Goal: Task Accomplishment & Management: Complete application form

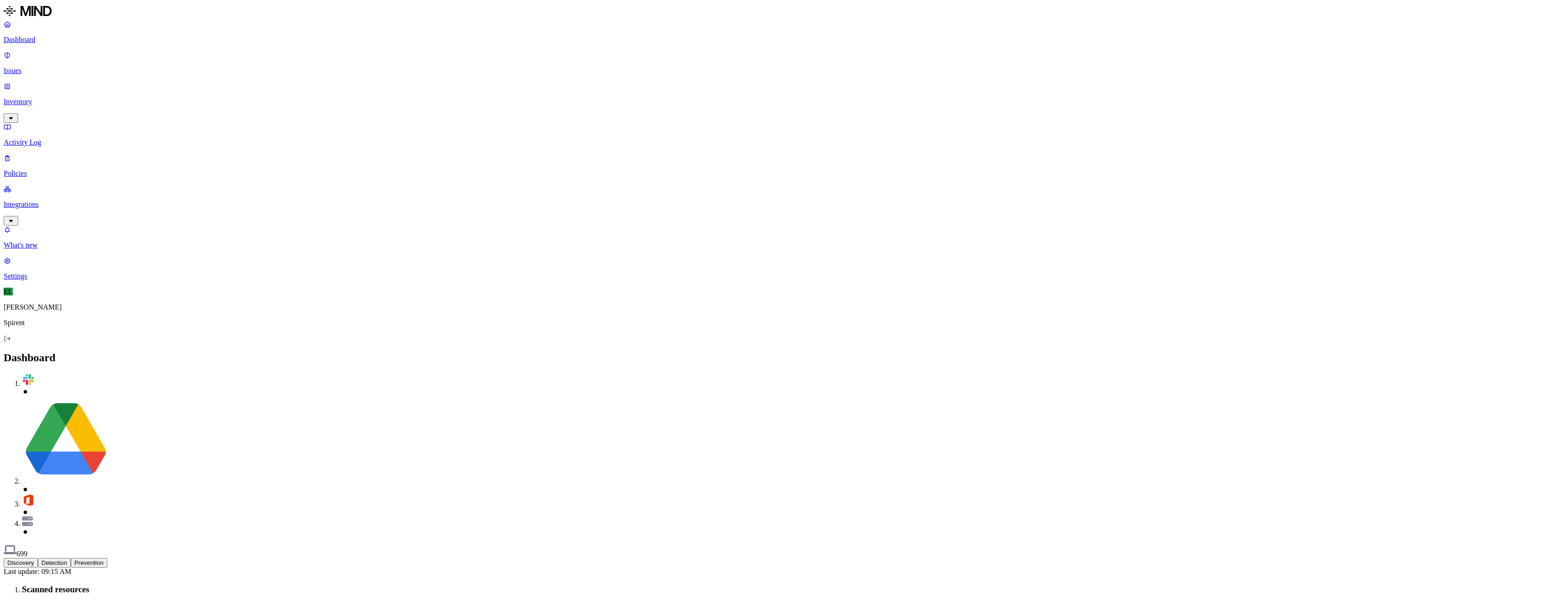
click at [38, 67] on p "Issues" at bounding box center [784, 71] width 1561 height 9
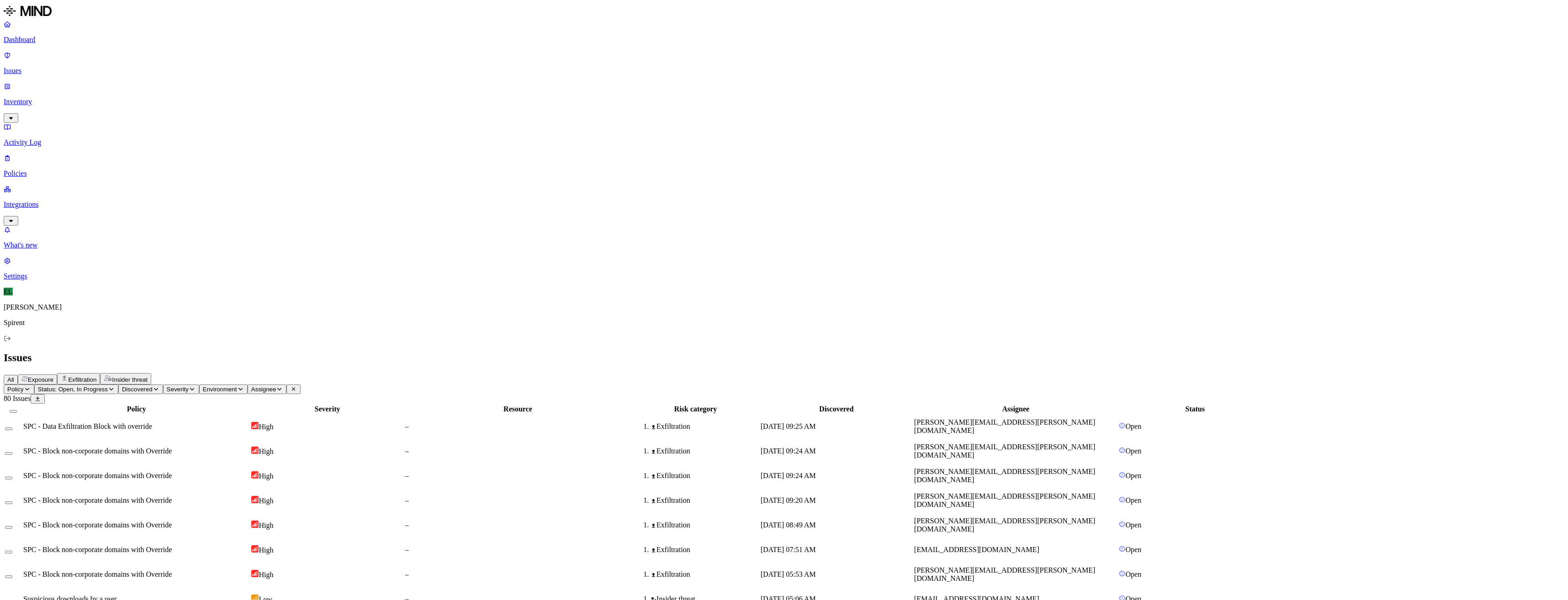
click at [37, 138] on p "Activity Log" at bounding box center [784, 142] width 1561 height 9
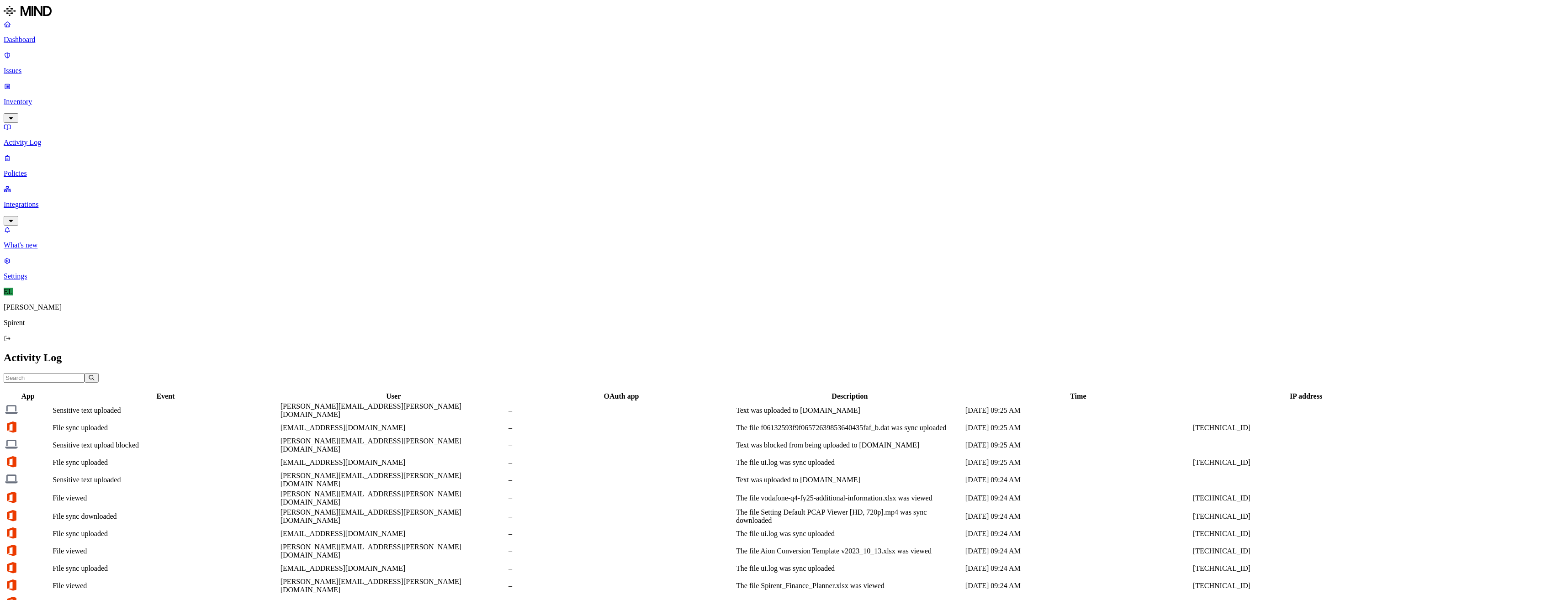
click at [33, 169] on p "Policies" at bounding box center [784, 173] width 1561 height 9
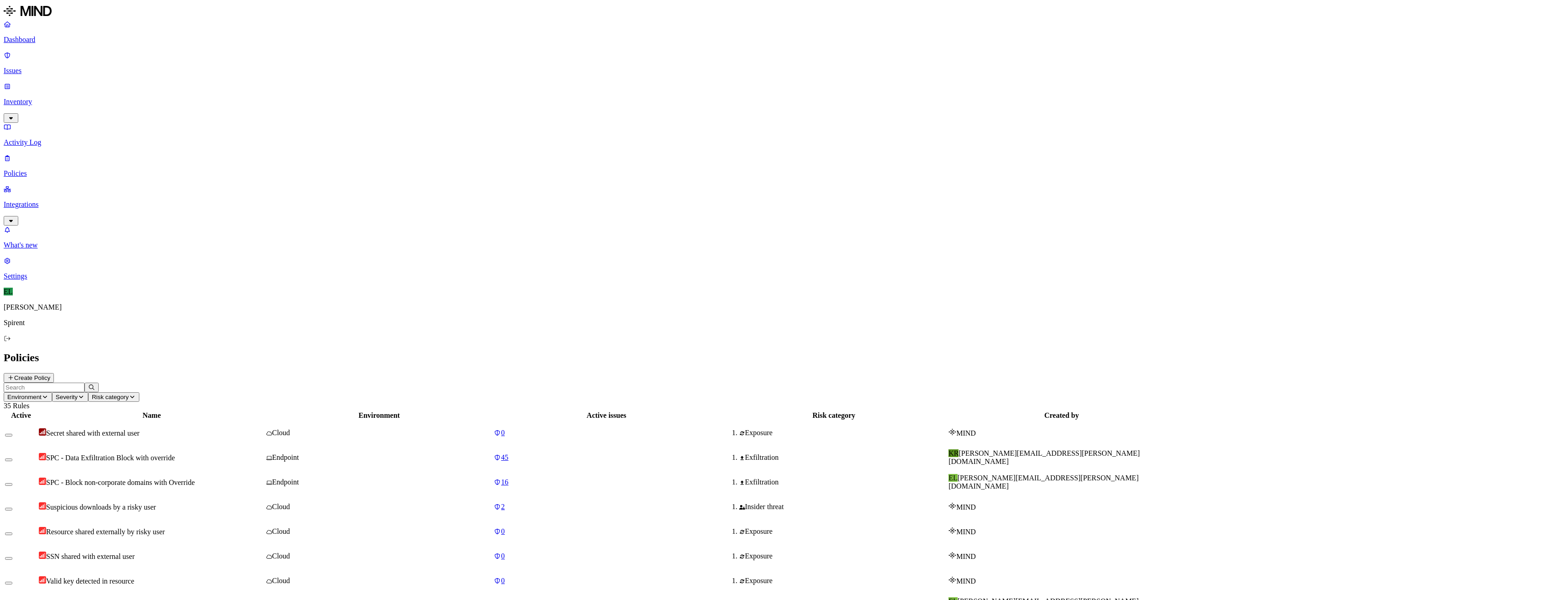
click at [175, 454] on span "SPC - Data Exfiltration Block with override" at bounding box center [111, 458] width 129 height 8
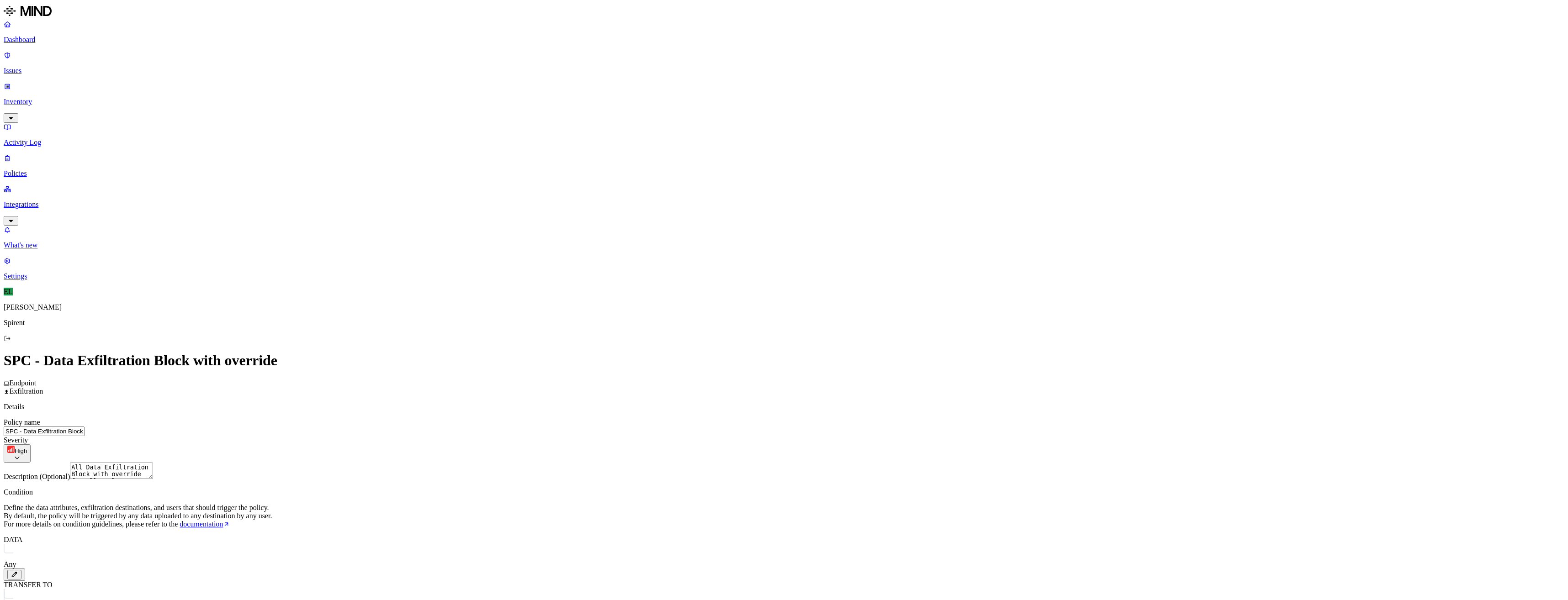
type input "allcon"
click at [752, 475] on button "button" at bounding box center [749, 473] width 7 height 3
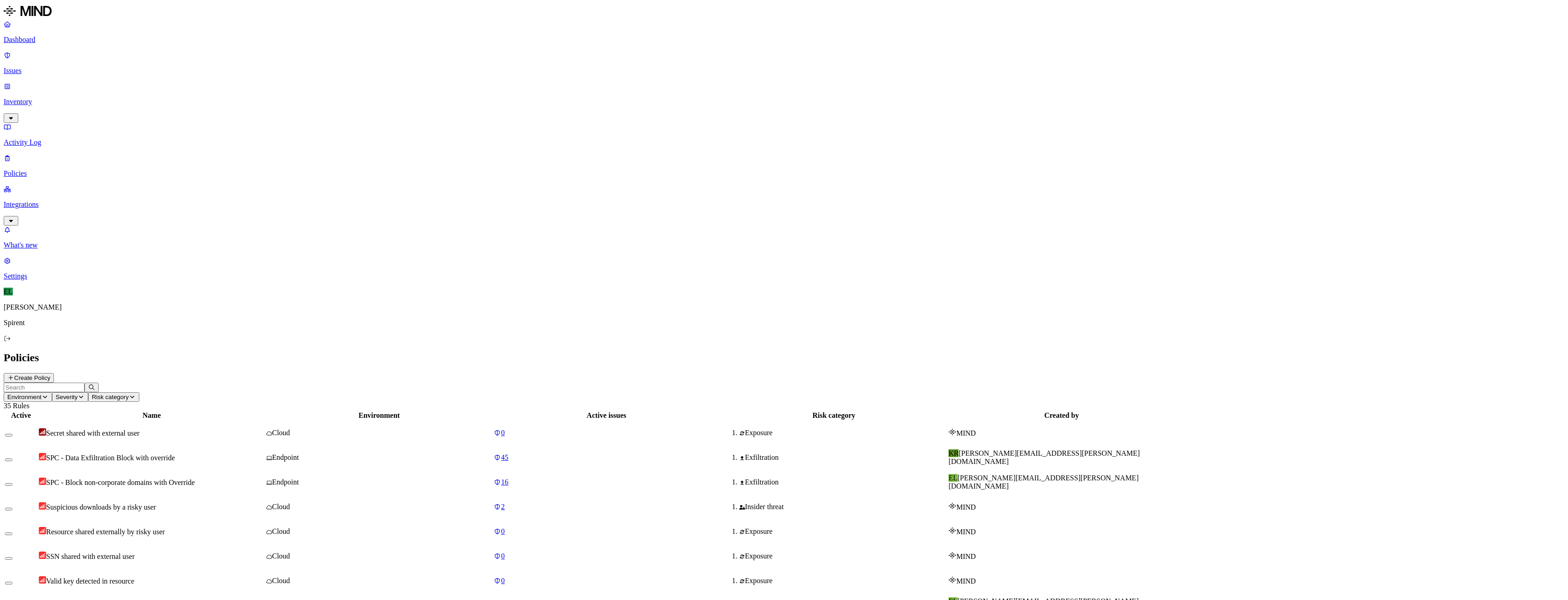
click at [195, 479] on span "SPC - Block non-corporate domains with Override" at bounding box center [121, 483] width 149 height 8
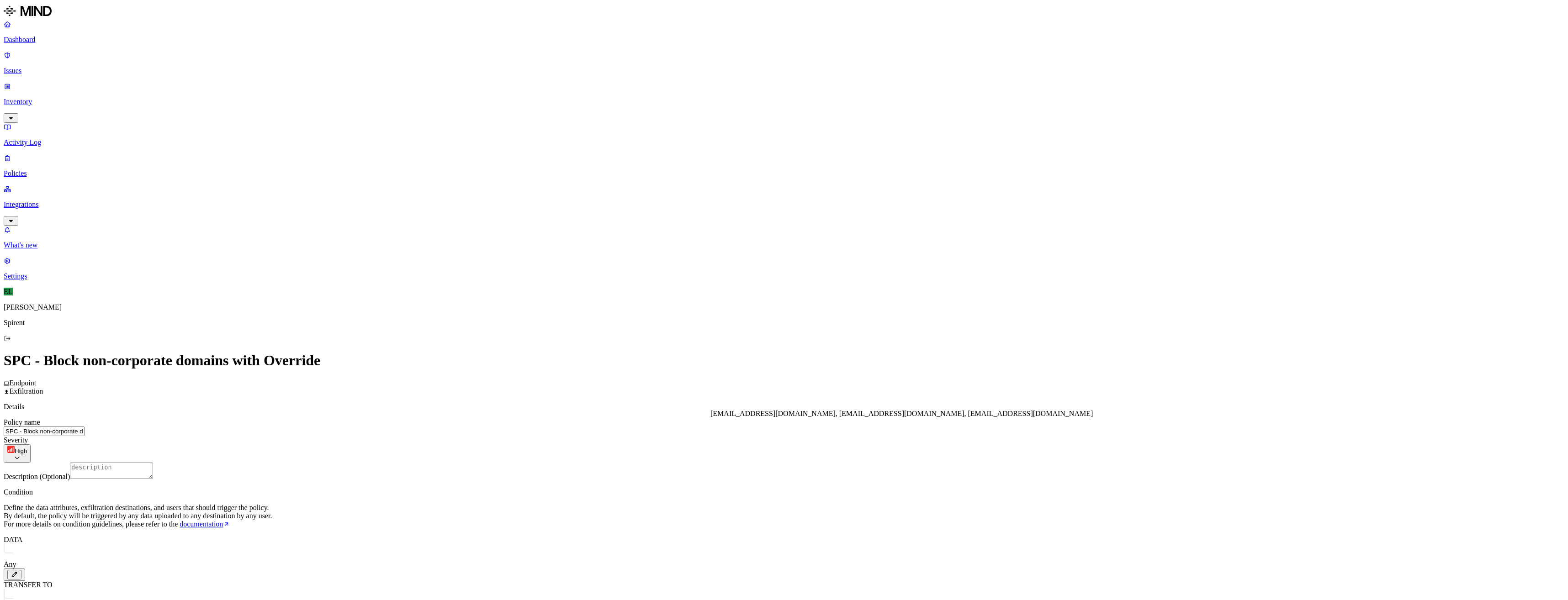
type input "allcontr"
click at [752, 460] on button "button" at bounding box center [749, 458] width 7 height 3
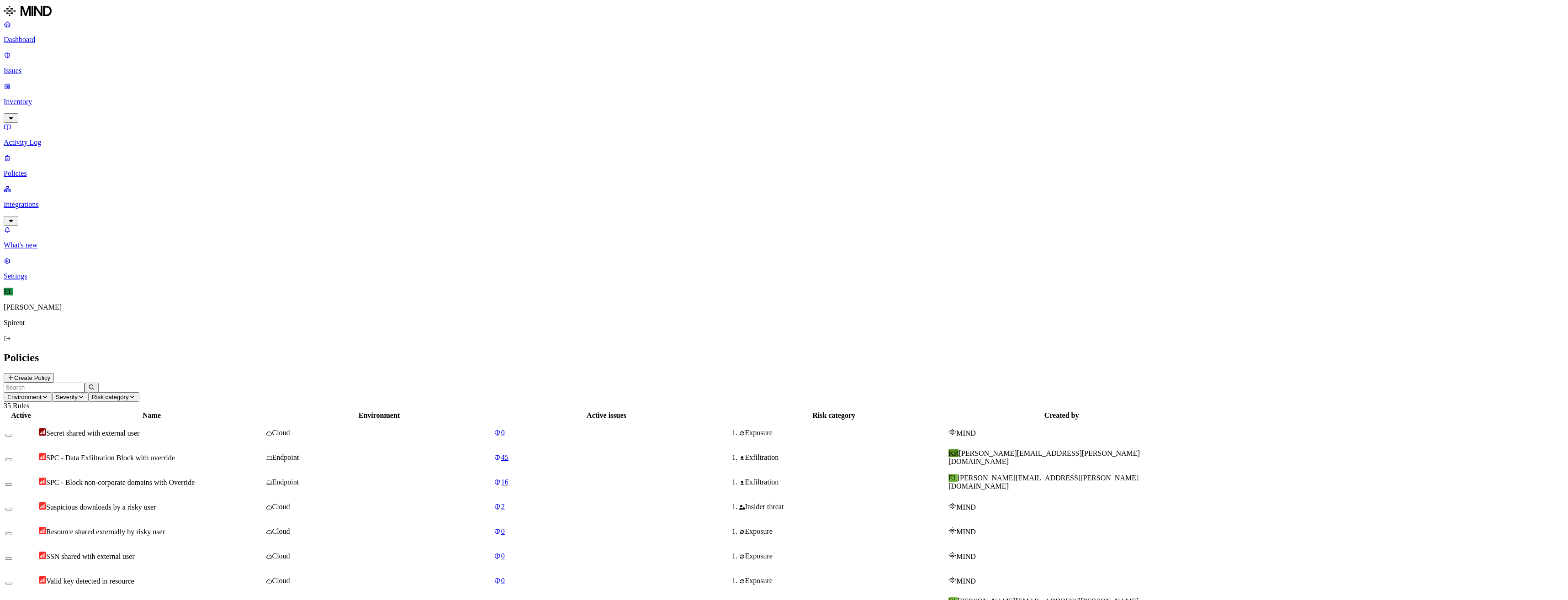
click at [55, 201] on p "Integrations" at bounding box center [784, 205] width 1561 height 9
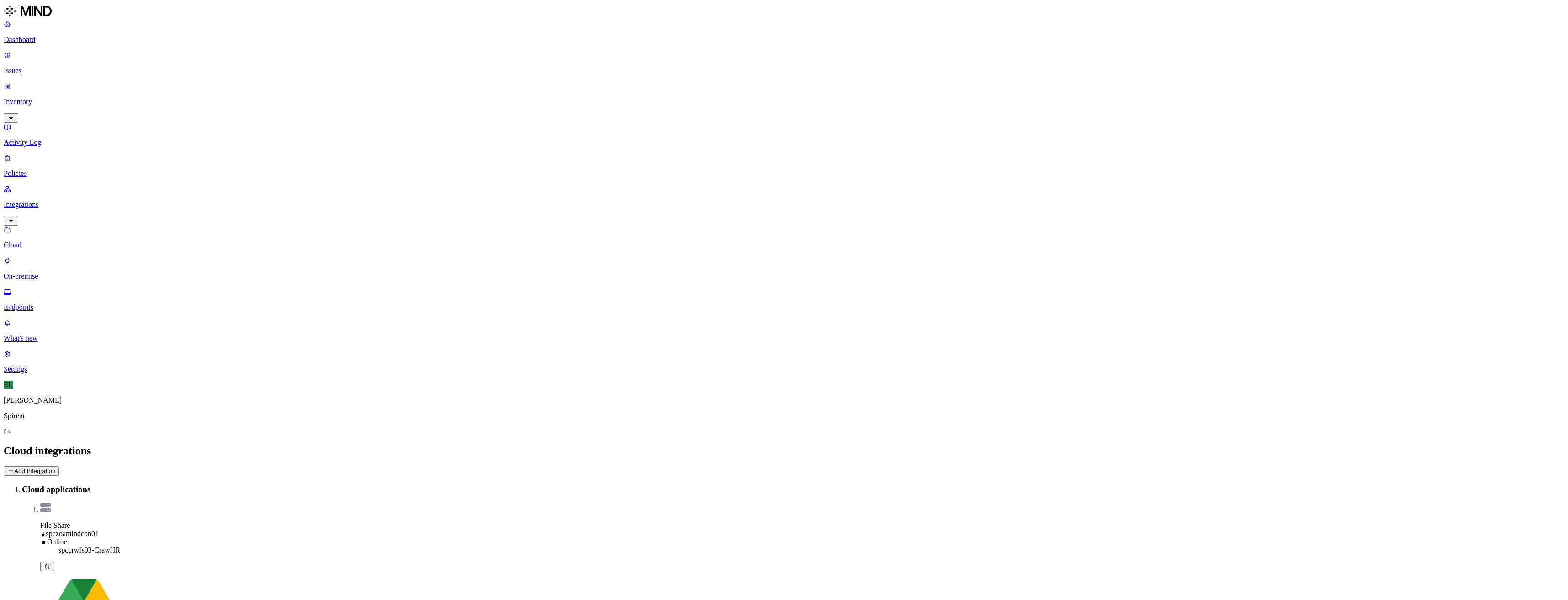
click at [63, 272] on p "On-premise" at bounding box center [784, 276] width 1561 height 9
click at [51, 303] on p "Endpoints" at bounding box center [784, 307] width 1561 height 9
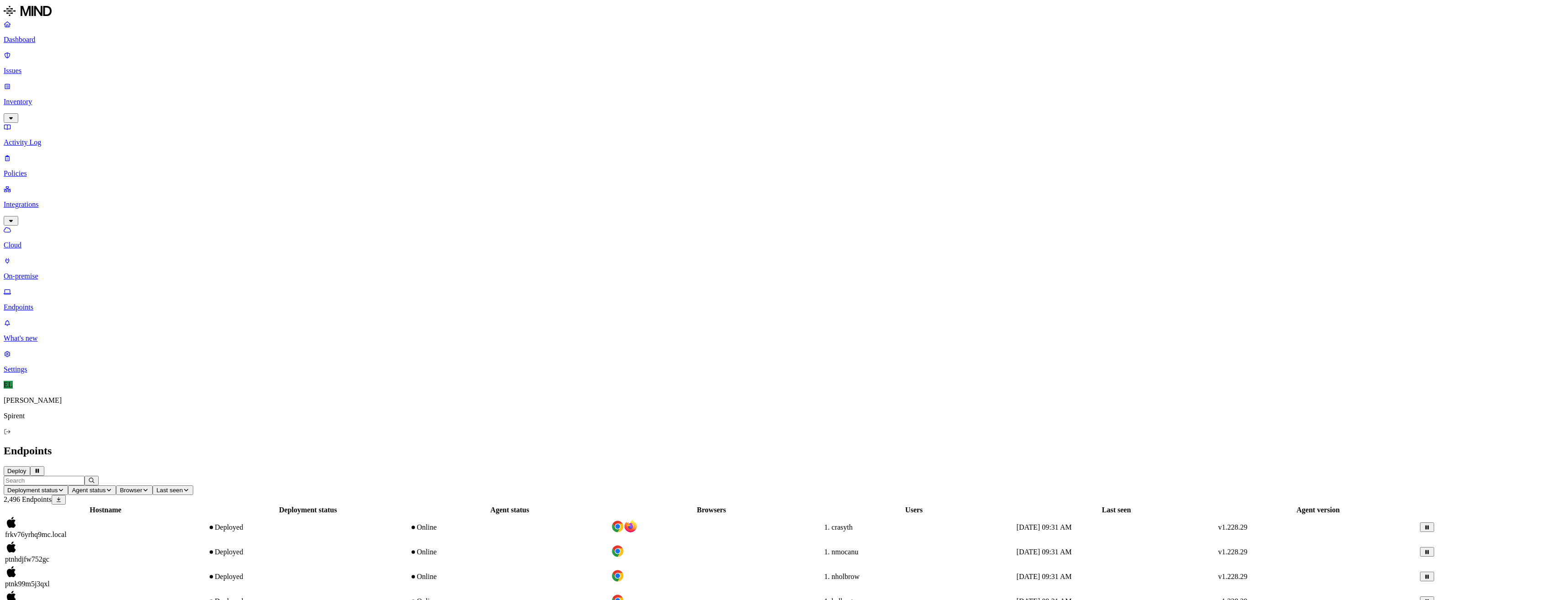
click at [32, 374] on p "Settings" at bounding box center [784, 369] width 1561 height 9
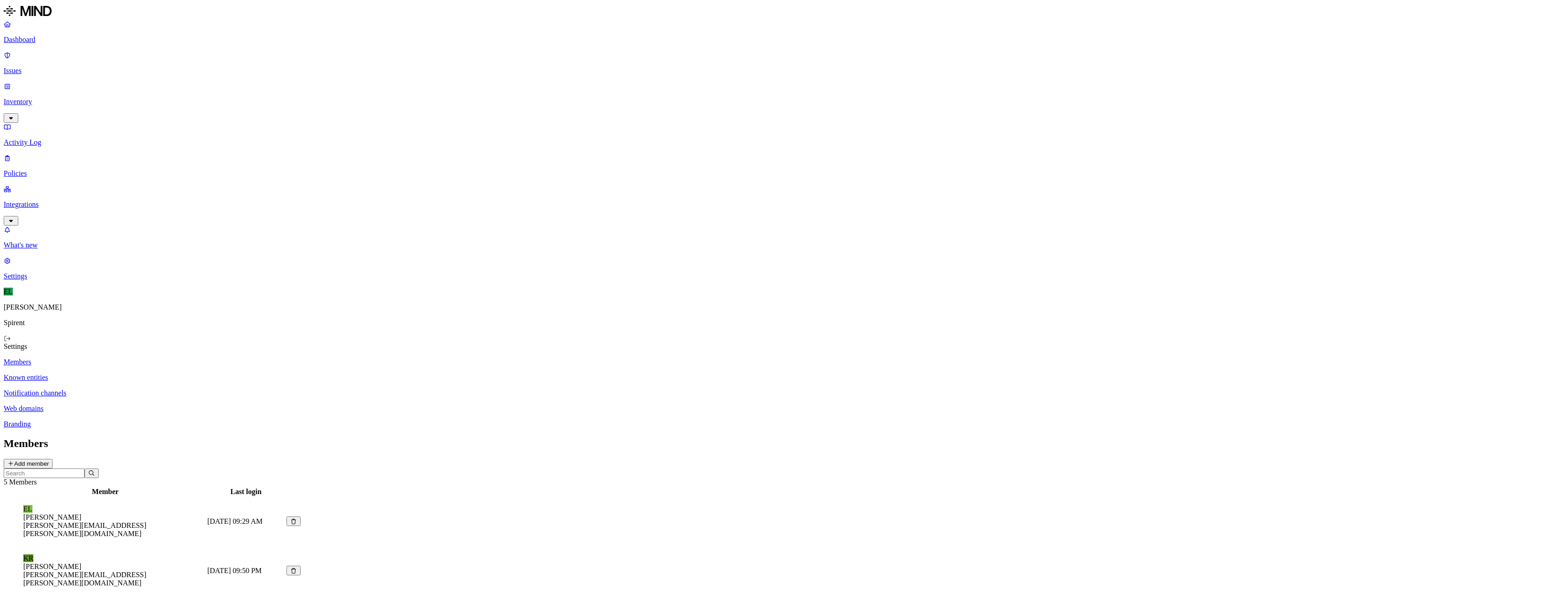
click at [150, 374] on p "Known entities" at bounding box center [784, 378] width 1561 height 9
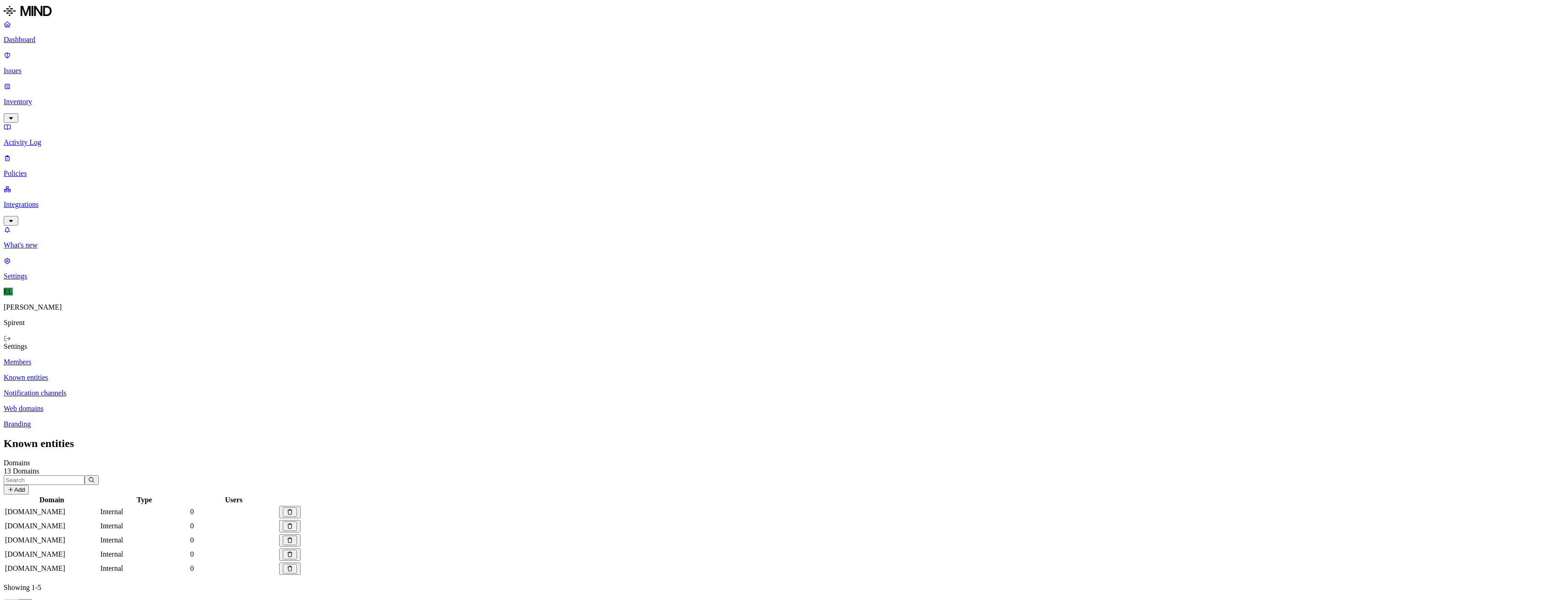
click at [131, 405] on p "Web domains" at bounding box center [784, 409] width 1561 height 9
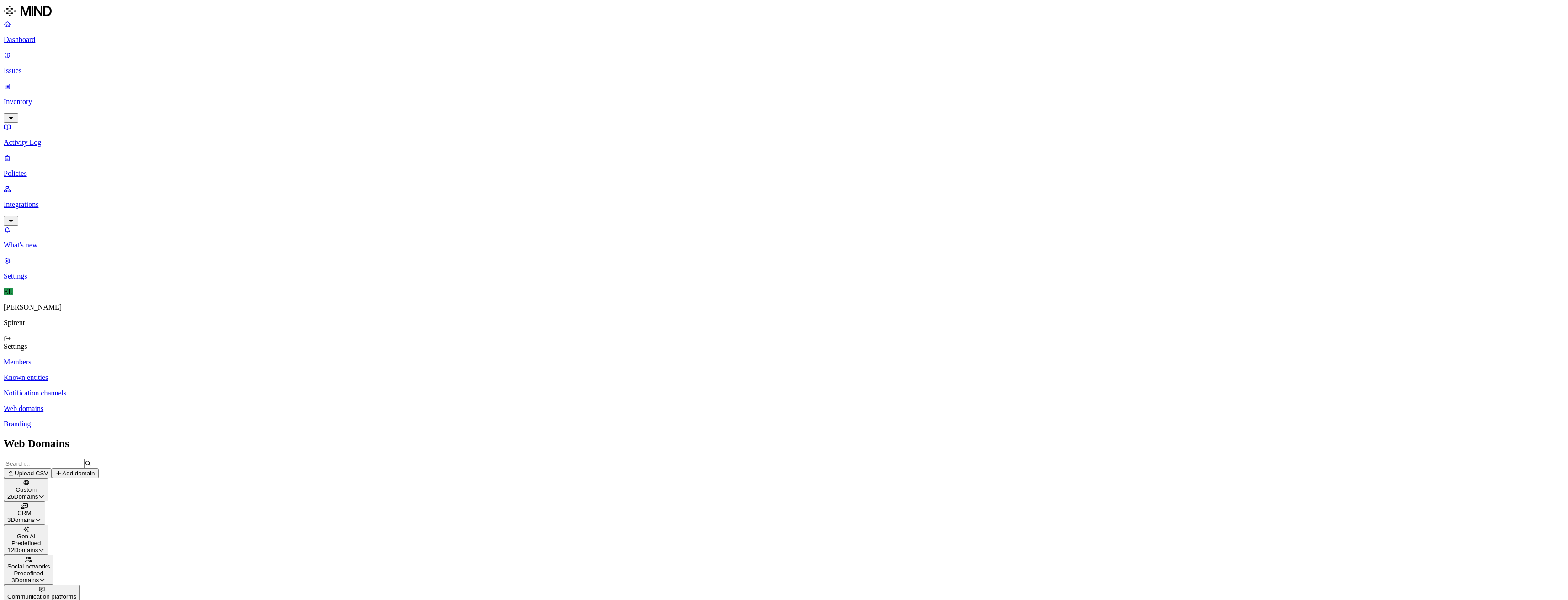
click at [98, 469] on button "Add domain" at bounding box center [75, 473] width 47 height 10
type input "[DOMAIN_NAME]"
click at [54, 169] on p "Policies" at bounding box center [784, 173] width 1561 height 9
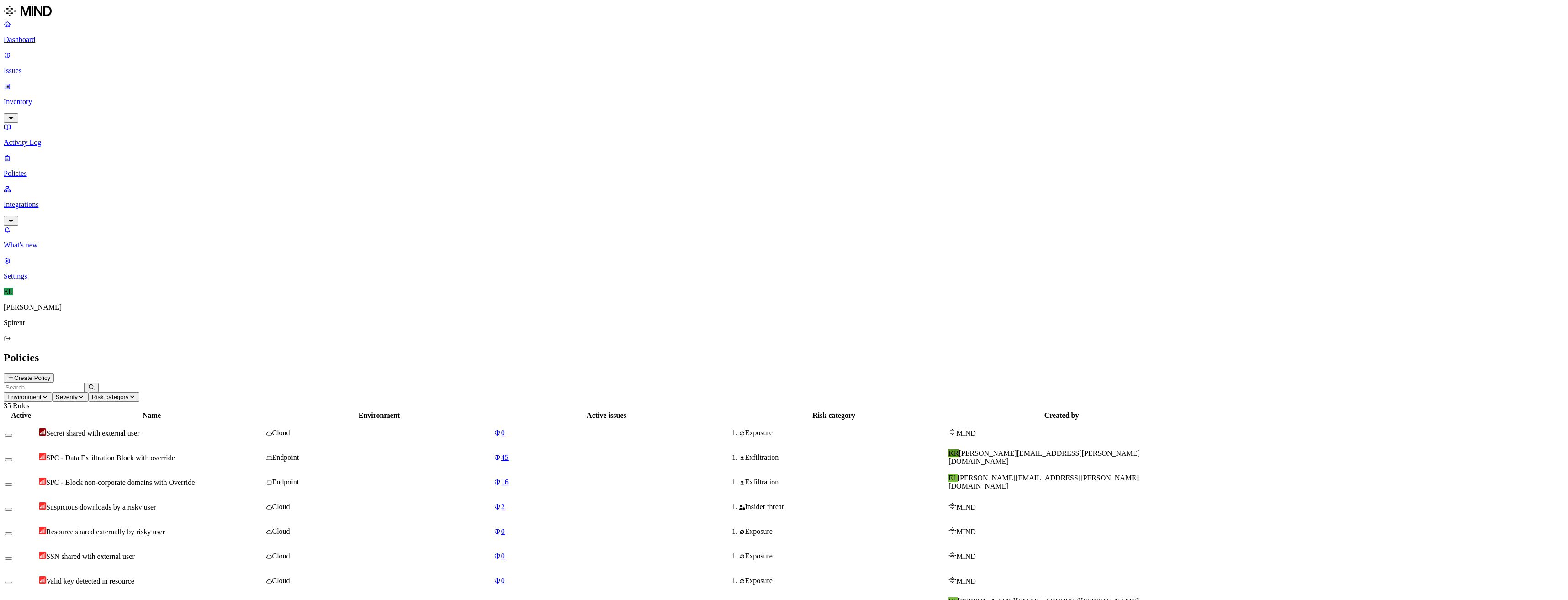
click at [54, 373] on button "Create Policy" at bounding box center [29, 378] width 51 height 10
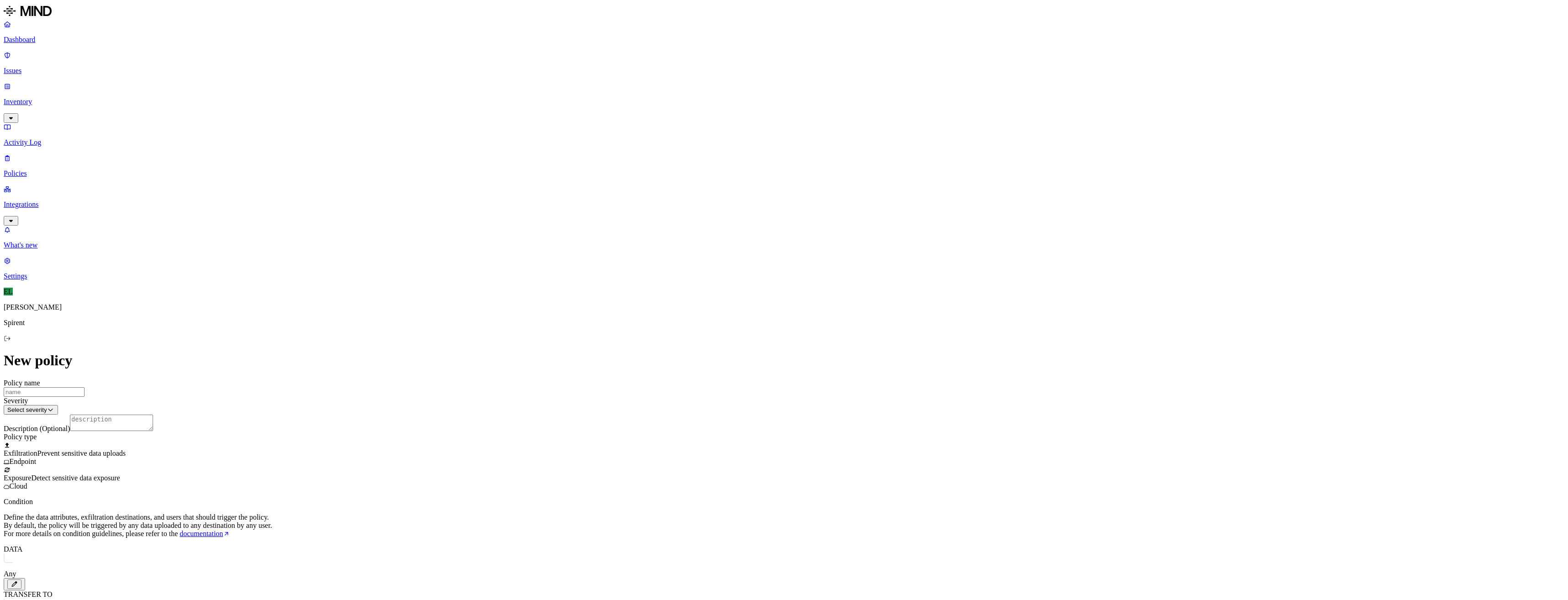
click at [85, 387] on input "Policy name" at bounding box center [44, 392] width 81 height 10
type input "SPC - Deepseek (Block)"
click at [740, 574] on html "Dashboard Issues Inventory Activity Log Policies Integrations What's new 1 Sett…" at bounding box center [784, 437] width 1568 height 874
select select "4"
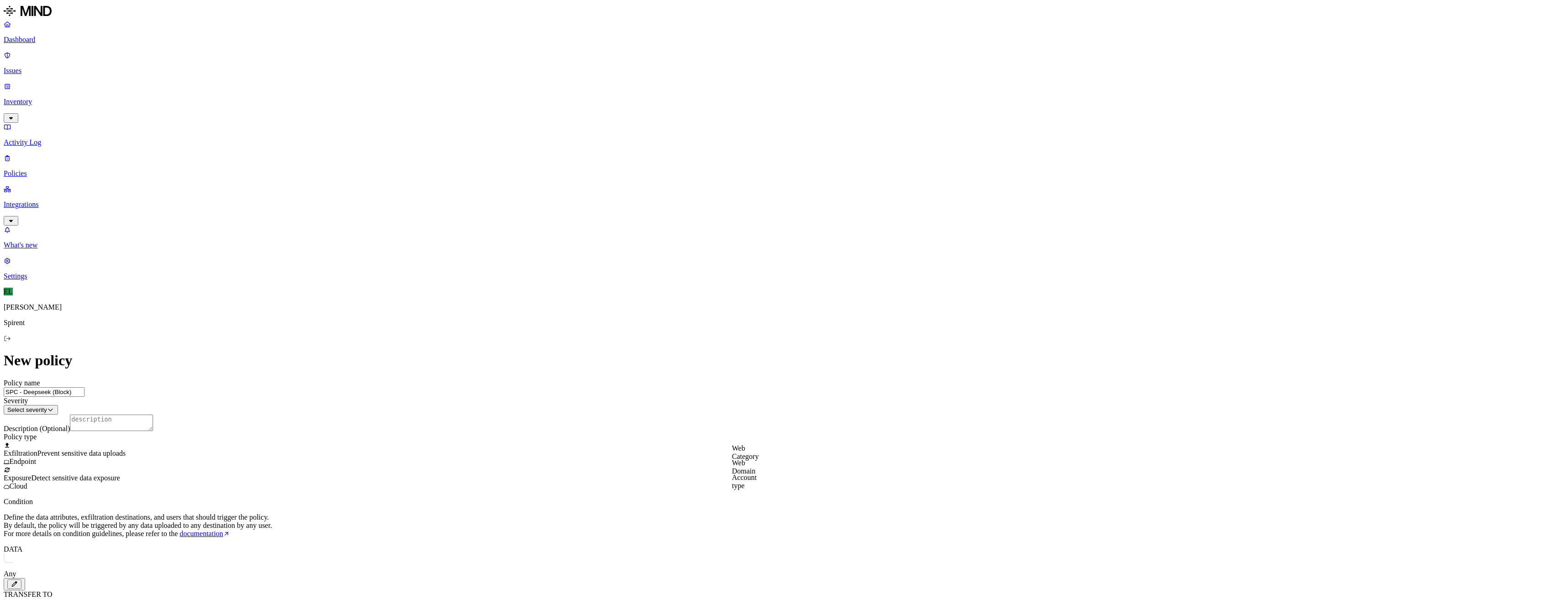
click at [755, 472] on label "Web Domain" at bounding box center [743, 467] width 24 height 16
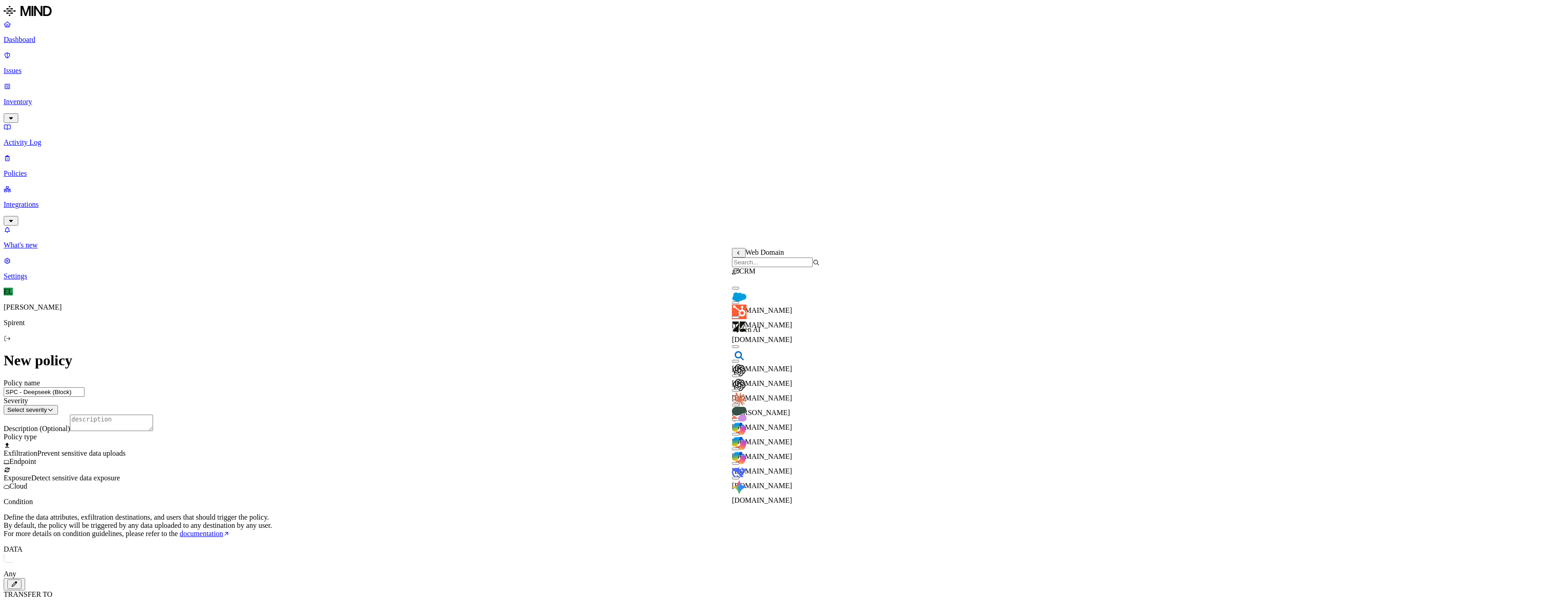
click at [766, 267] on input "search" at bounding box center [772, 262] width 81 height 10
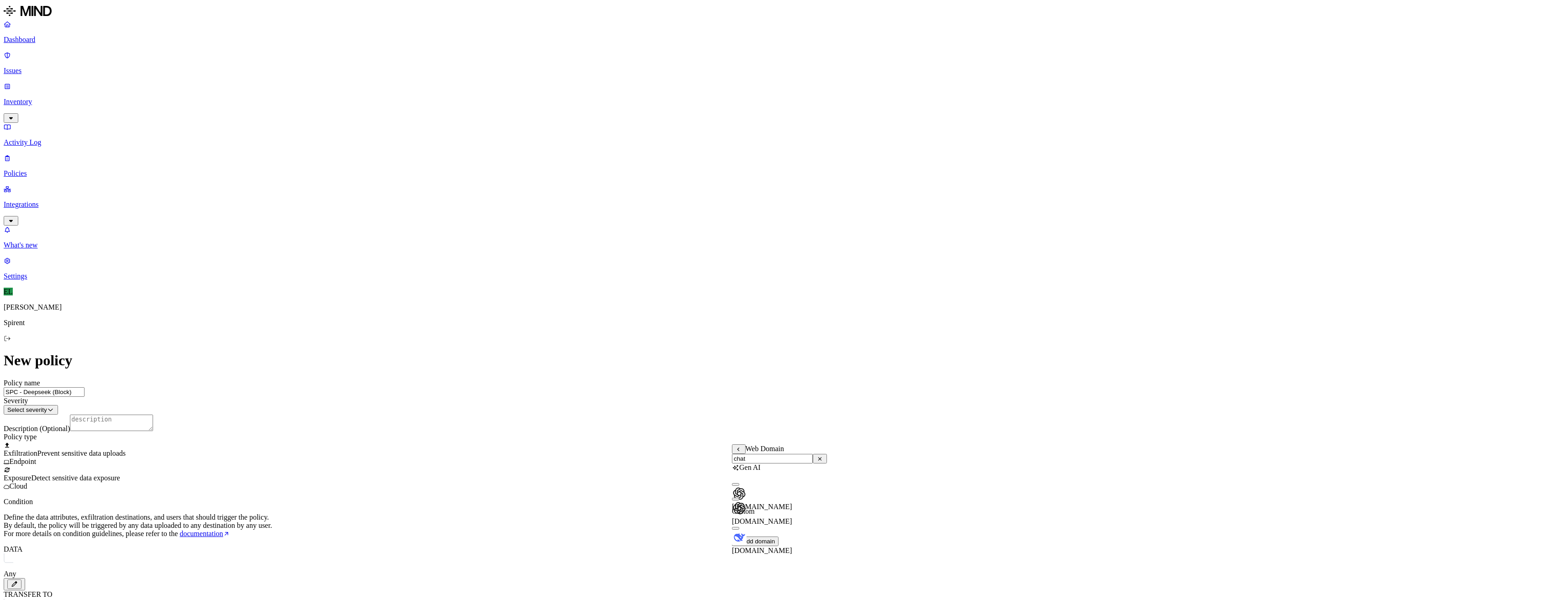
type input "chat"
click at [739, 530] on button "button" at bounding box center [735, 528] width 7 height 3
click at [742, 505] on label "Users" at bounding box center [733, 501] width 16 height 8
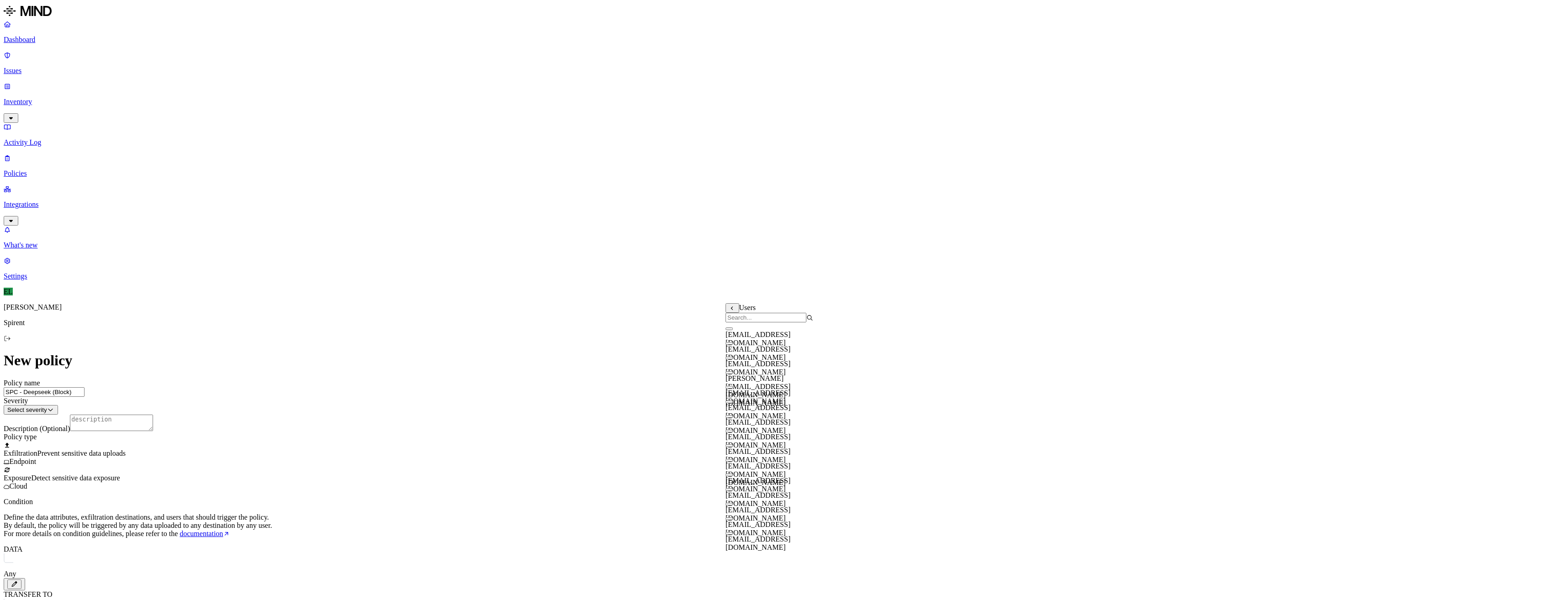
click at [763, 318] on input "search" at bounding box center [766, 318] width 81 height 10
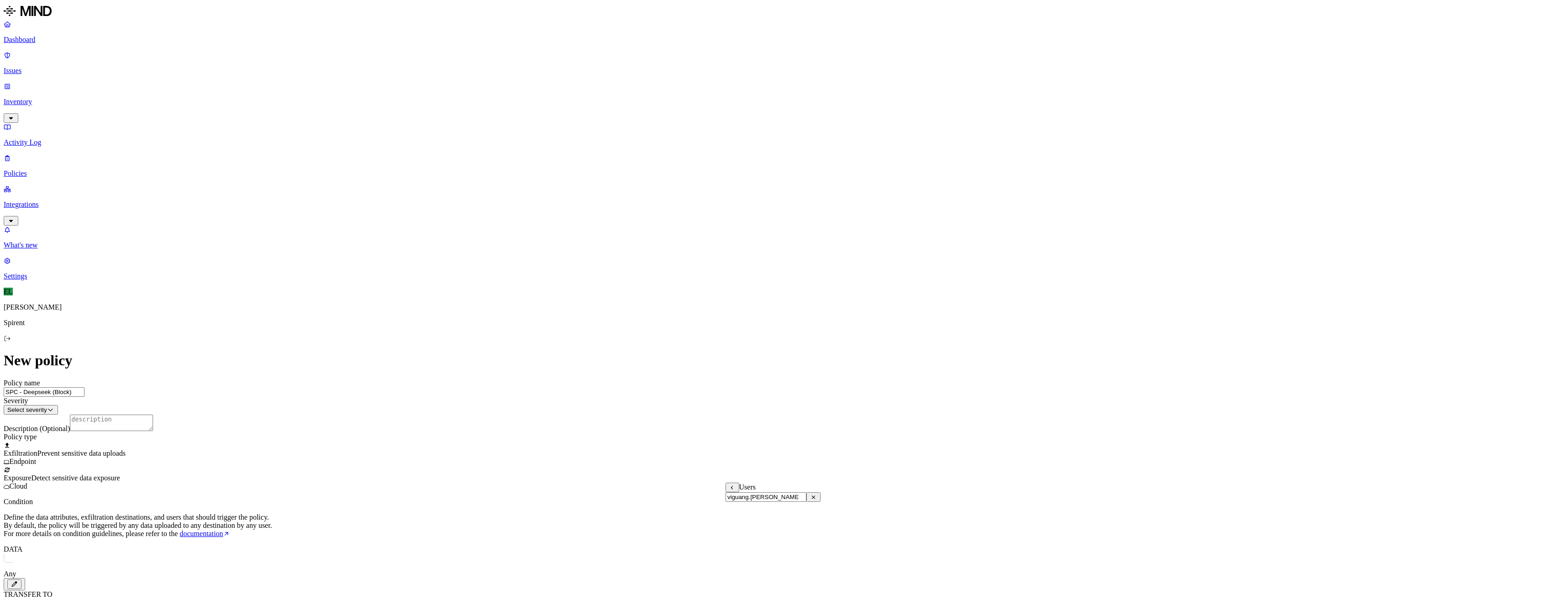
drag, startPoint x: 779, startPoint y: 502, endPoint x: 719, endPoint y: 504, distance: 60.0
click at [719, 504] on body "Dashboard Issues Inventory Activity Log Policies Integrations What's new 1 Sett…" at bounding box center [784, 448] width 1561 height 890
drag, startPoint x: 754, startPoint y: 501, endPoint x: 699, endPoint y: 497, distance: 55.1
click at [699, 497] on body "Dashboard Issues Inventory Activity Log Policies Integrations What's new 1 Sett…" at bounding box center [784, 448] width 1561 height 890
click at [791, 494] on div "Users viguang.[PERSON_NAME]" at bounding box center [773, 492] width 95 height 19
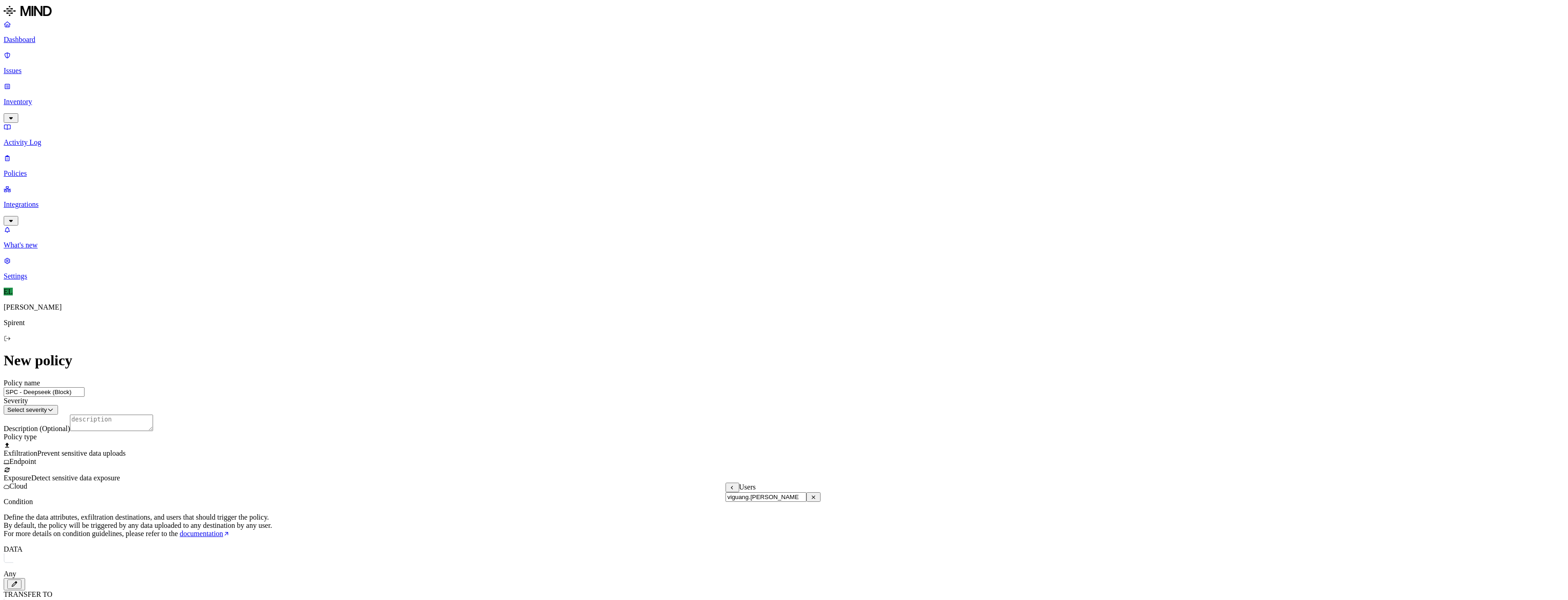
drag, startPoint x: 754, startPoint y: 504, endPoint x: 771, endPoint y: 507, distance: 17.3
click at [754, 502] on input "viguang.[PERSON_NAME]" at bounding box center [766, 497] width 81 height 10
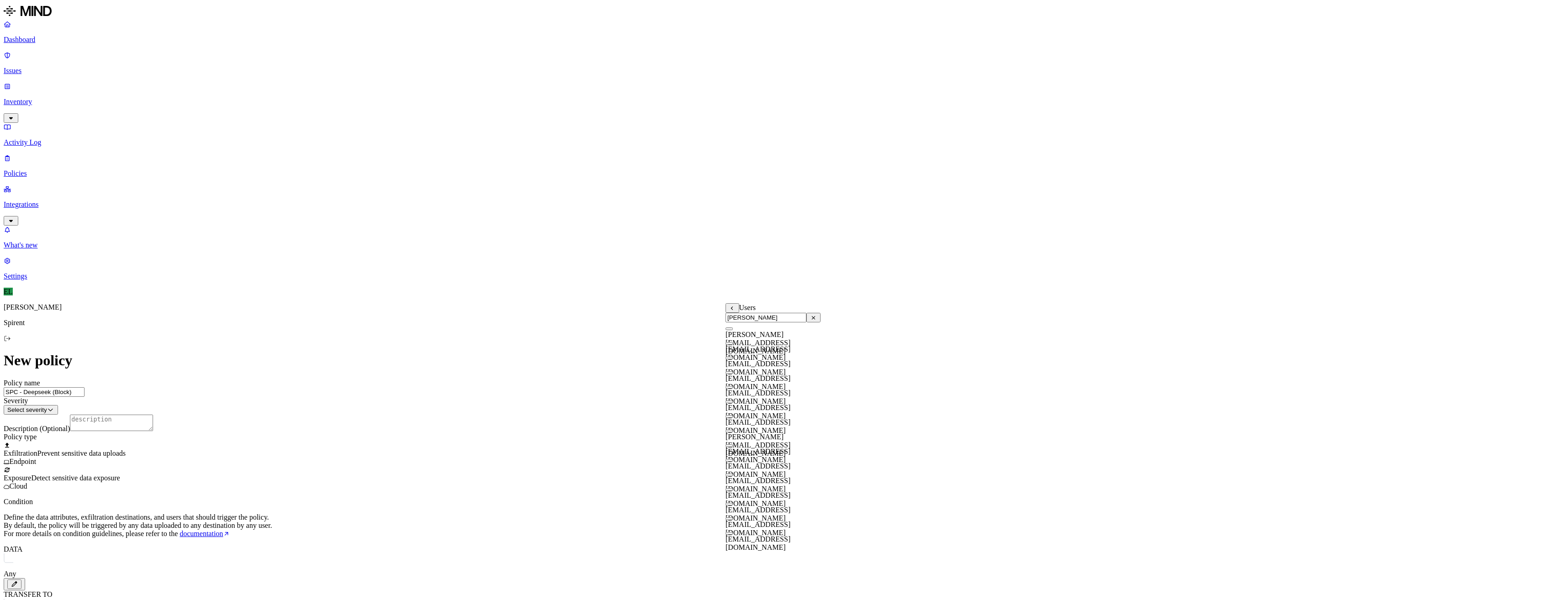
type input "[PERSON_NAME]"
click at [733, 488] on button "button" at bounding box center [729, 489] width 7 height 3
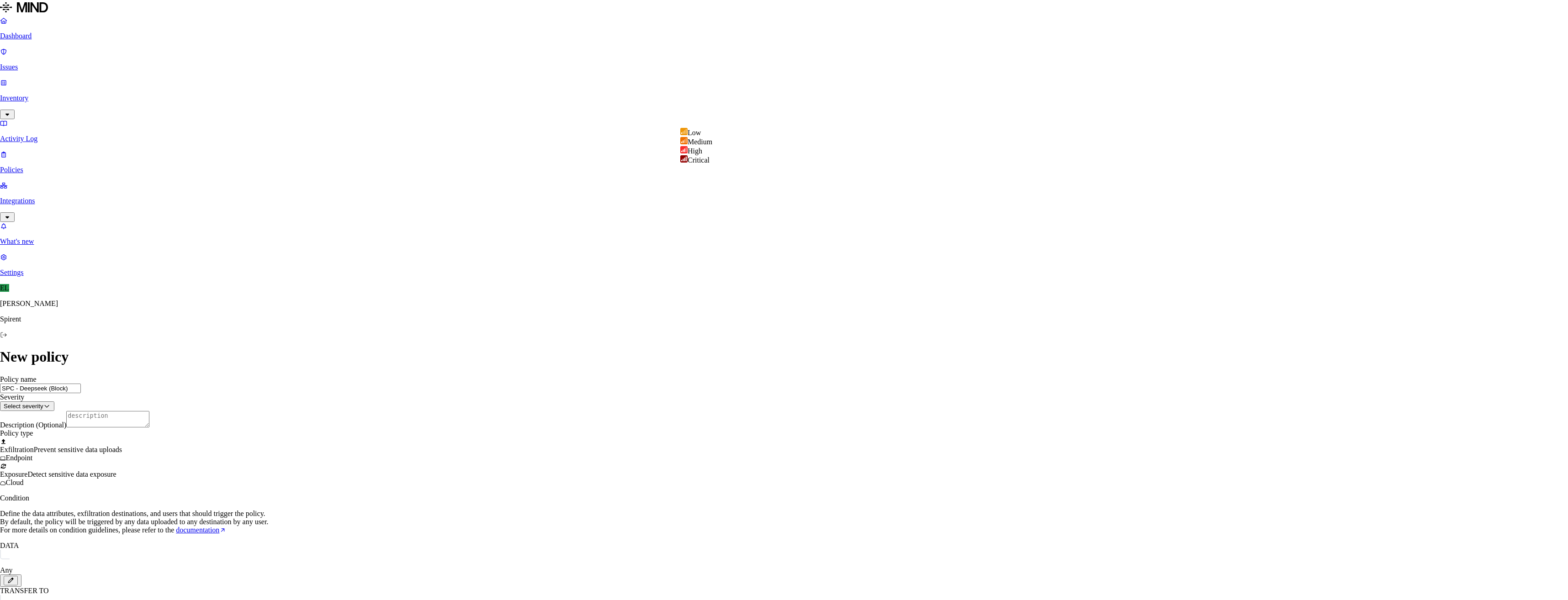
click at [973, 119] on html "Dashboard Issues Inventory Activity Log Policies Integrations What's new 1 Sett…" at bounding box center [784, 461] width 1568 height 923
select select "3"
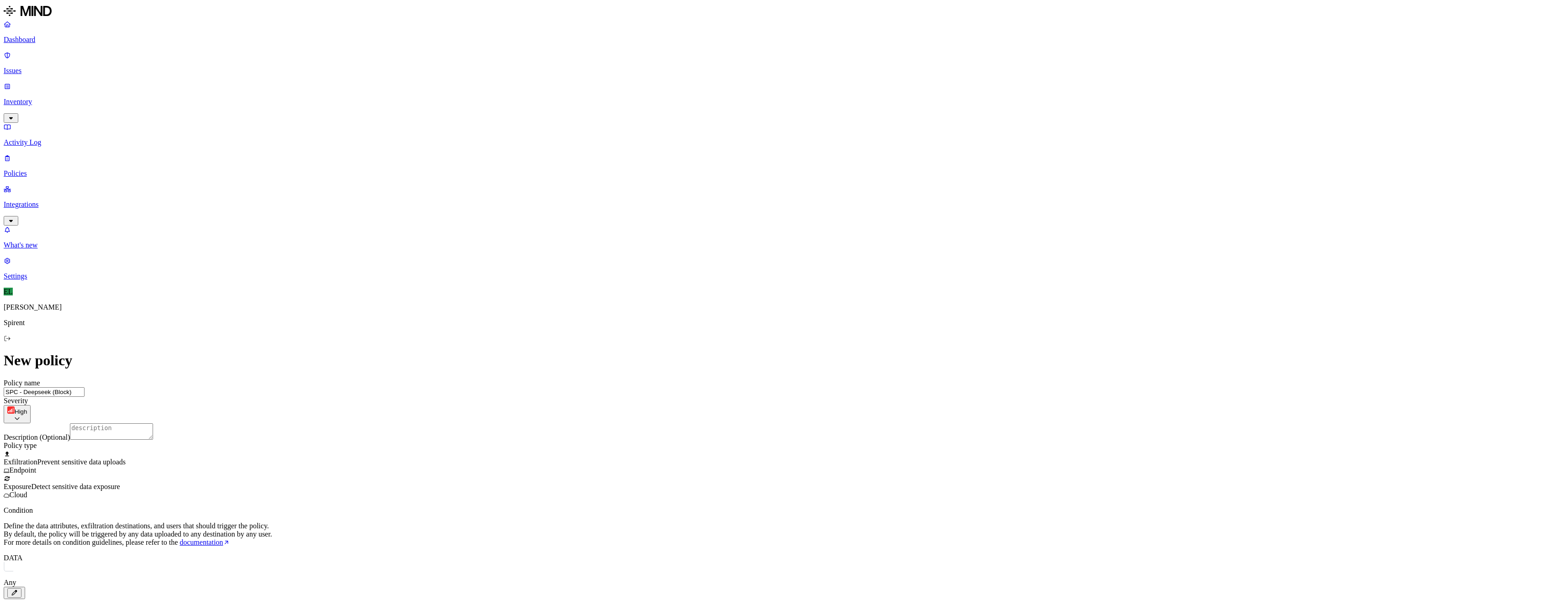
click at [153, 424] on textarea "Description (Optional)" at bounding box center [111, 431] width 83 height 16
click at [153, 424] on textarea "Block uploads to [DOMAIN_NAME] for specific users not responding to requests to…" at bounding box center [111, 431] width 83 height 16
drag, startPoint x: 735, startPoint y: 162, endPoint x: 788, endPoint y: 158, distance: 53.2
click at [153, 424] on textarea "Block uploads to [DOMAIN_NAME] for specific users not responding to requests to…" at bounding box center [111, 431] width 83 height 16
type textarea "Block uploads to domains for specific users not responding to requests to enter…"
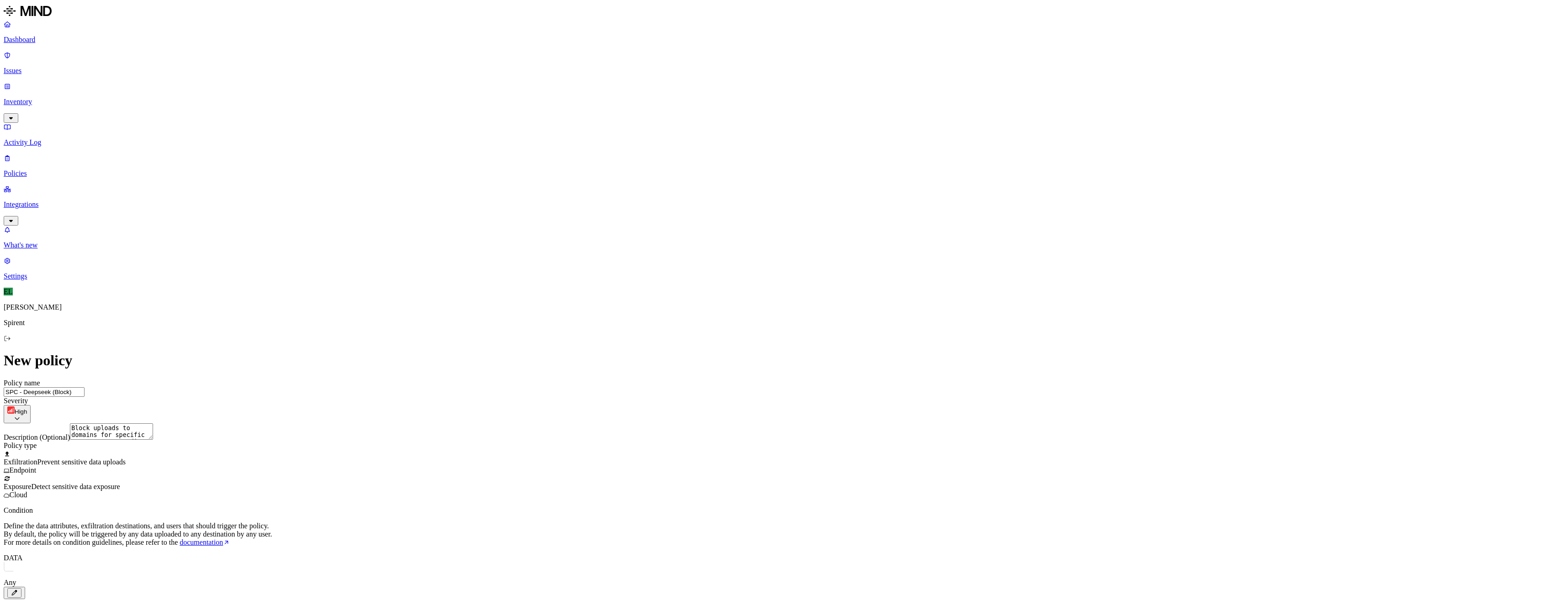
drag, startPoint x: 701, startPoint y: 75, endPoint x: 727, endPoint y: 75, distance: 26.0
click at [85, 387] on input "SPC - Deepseek (Block)" at bounding box center [44, 392] width 81 height 10
type input "SPC - Data Upload to domain for specific users (Block)"
click at [971, 436] on html "Dashboard Issues Inventory Activity Log Policies Integrations What's new 1 Sett…" at bounding box center [784, 466] width 1568 height 932
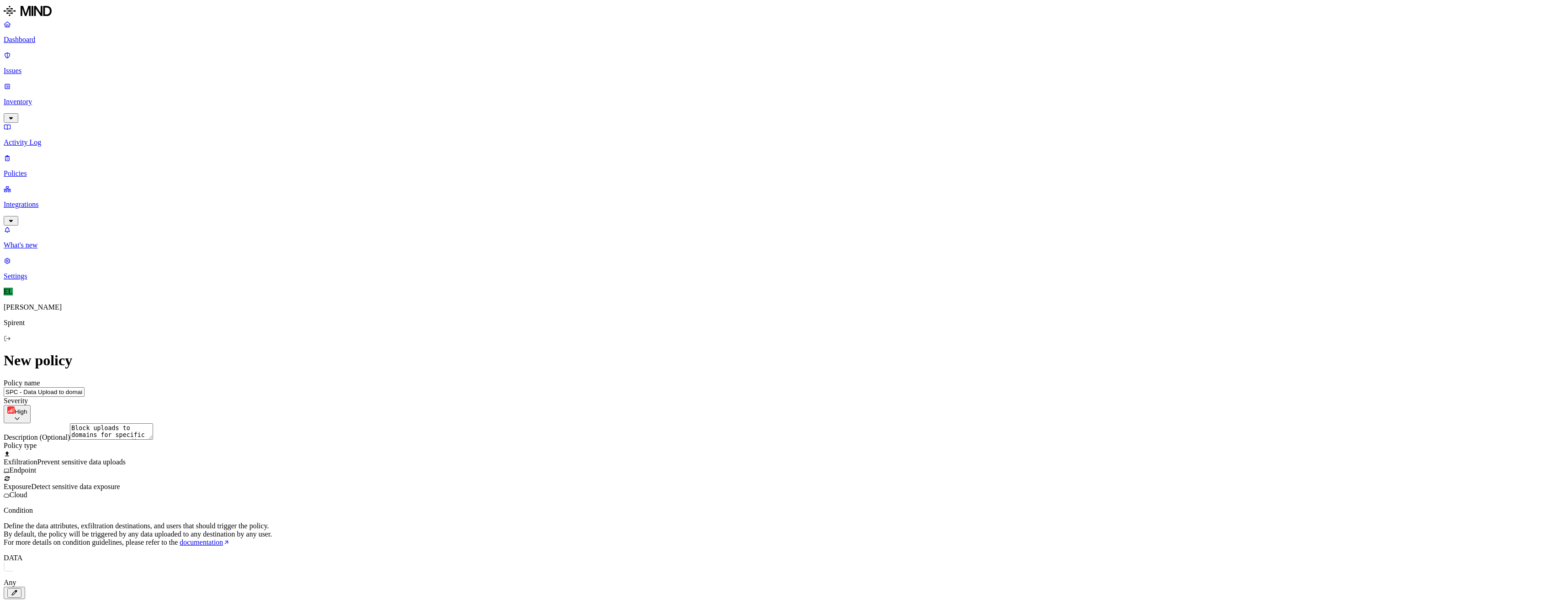
click at [1132, 391] on html "Dashboard Issues Inventory Activity Log Policies Integrations What's new 1 Sett…" at bounding box center [784, 467] width 1568 height 935
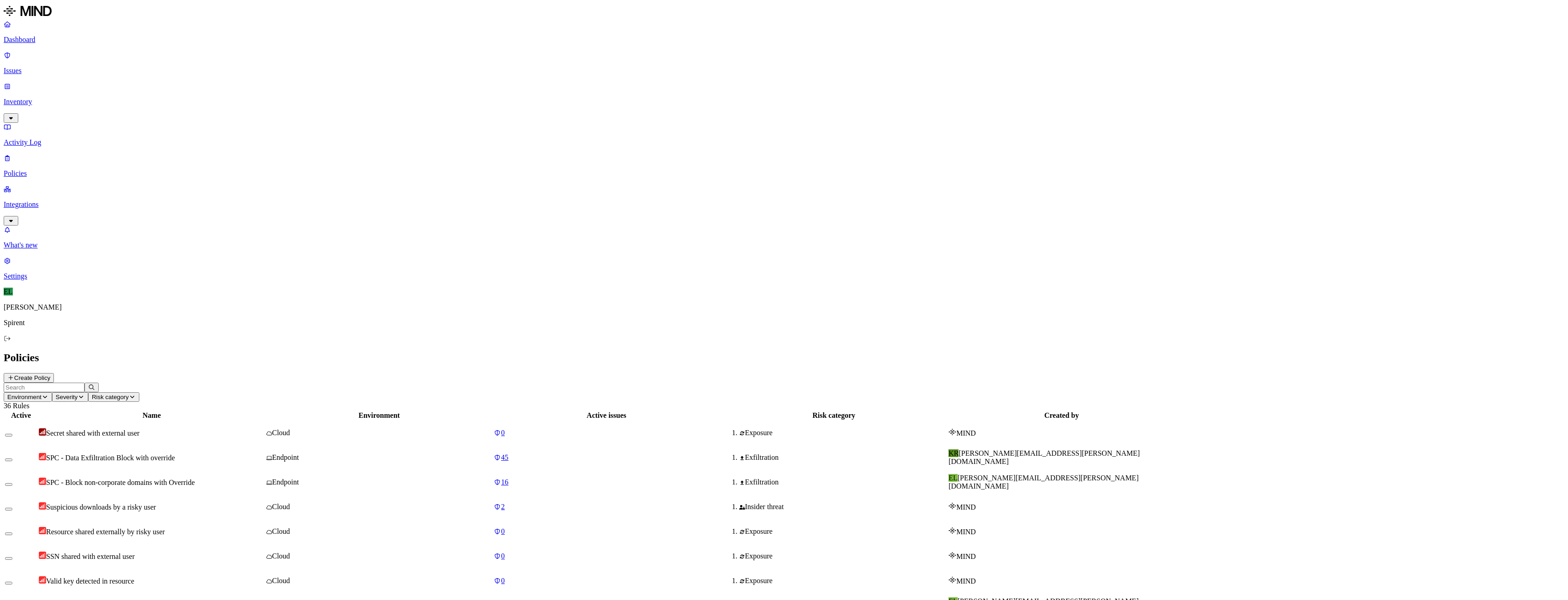
click at [12, 600] on button "button" at bounding box center [9, 608] width 7 height 3
